Goal: Find specific page/section: Find specific page/section

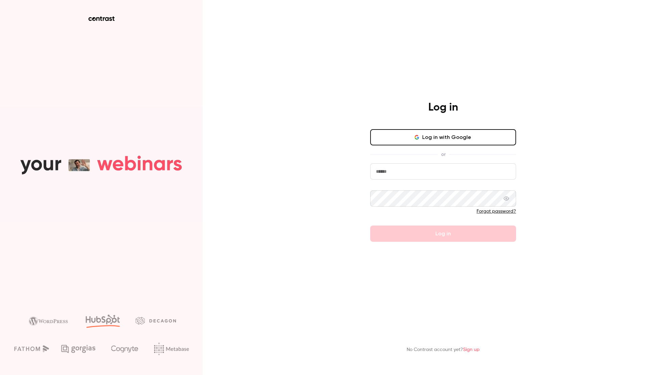
click at [421, 130] on button "Log in with Google" at bounding box center [443, 137] width 146 height 16
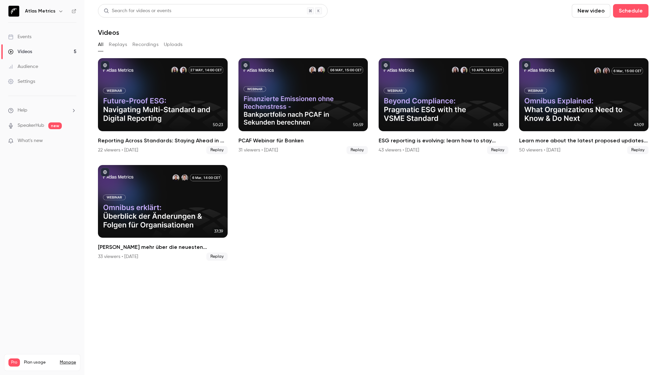
click at [31, 15] on div "Atlas Metrics" at bounding box center [42, 10] width 68 height 11
click at [33, 13] on h6 "Atlas Metrics" at bounding box center [40, 11] width 30 height 7
click at [58, 9] on icon "button" at bounding box center [60, 10] width 5 height 5
click at [48, 61] on div "Billing" at bounding box center [58, 62] width 66 height 7
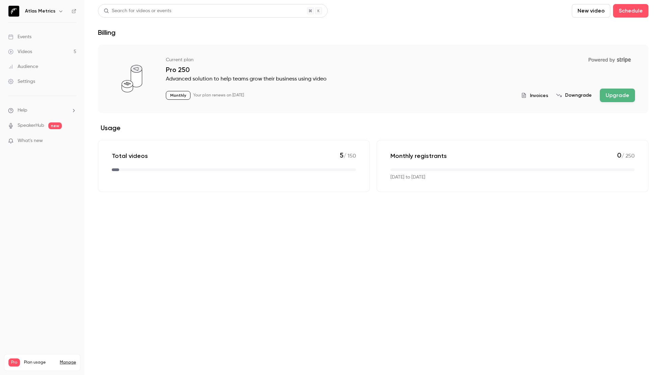
click at [542, 95] on span "Invoices" at bounding box center [539, 95] width 18 height 7
